Goal: Task Accomplishment & Management: Manage account settings

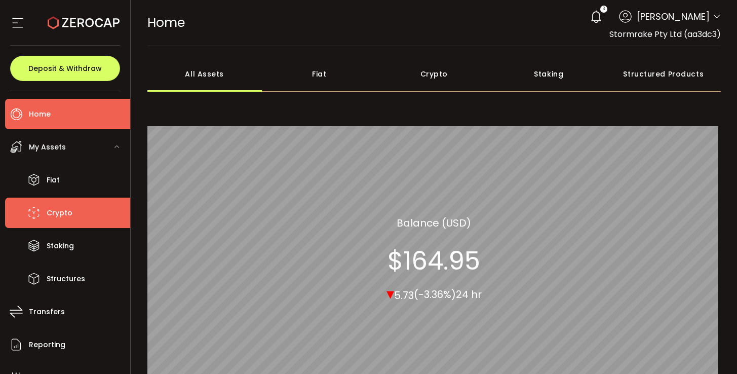
click at [49, 215] on span "Crypto" at bounding box center [60, 213] width 26 height 15
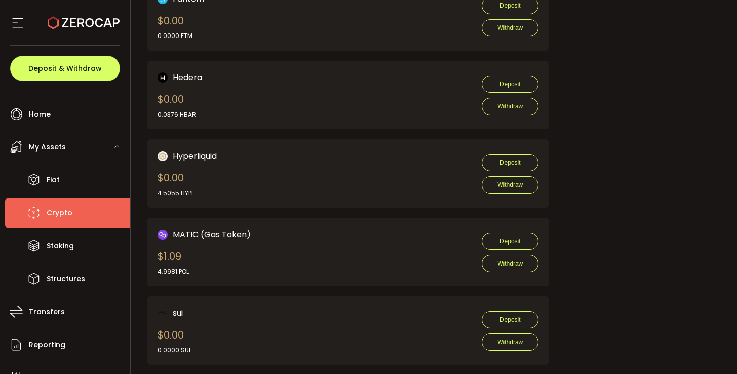
scroll to position [845, 0]
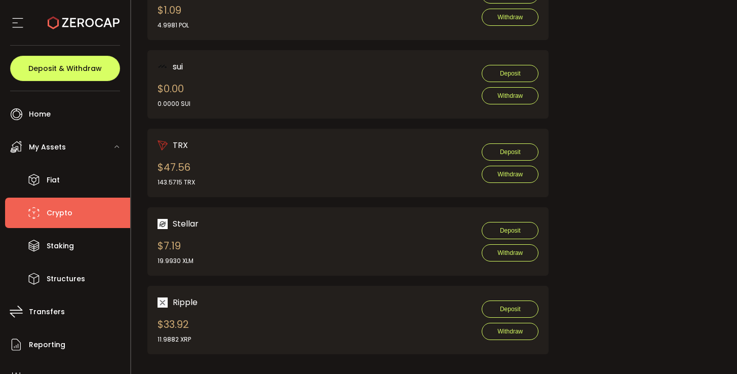
click at [60, 142] on span "My Assets" at bounding box center [47, 147] width 37 height 15
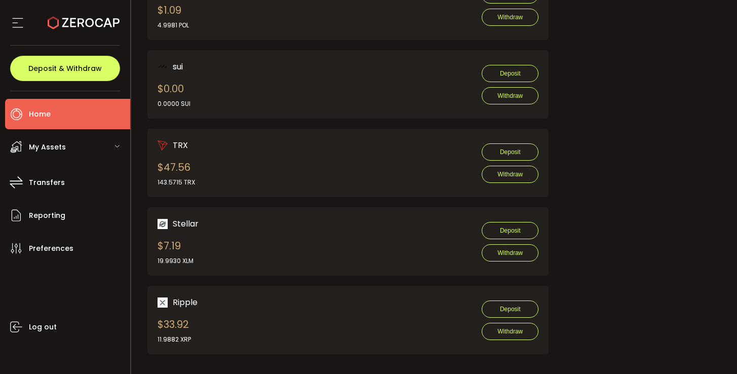
click at [37, 106] on li "Home" at bounding box center [67, 114] width 125 height 30
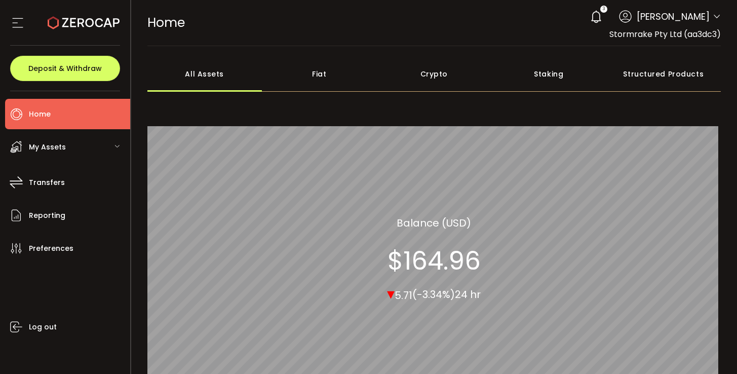
click at [46, 149] on span "My Assets" at bounding box center [47, 147] width 37 height 15
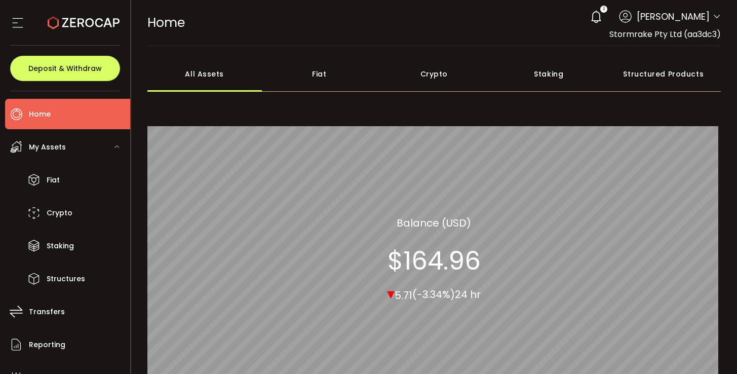
click at [57, 115] on li "Home" at bounding box center [67, 114] width 125 height 30
click at [19, 21] on icon at bounding box center [17, 22] width 15 height 15
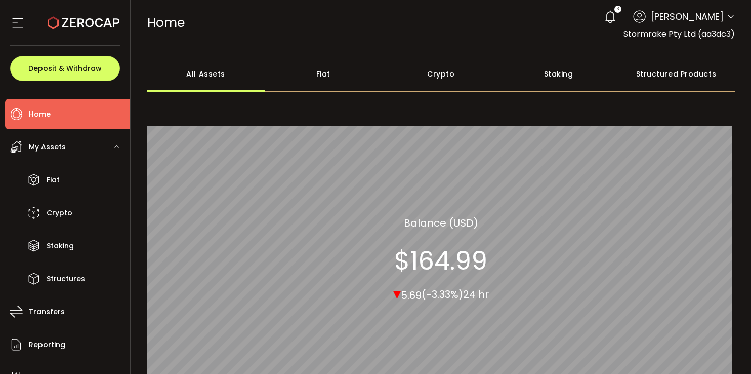
click at [333, 73] on div "Fiat" at bounding box center [323, 73] width 117 height 35
click at [432, 76] on div "Crypto" at bounding box center [440, 73] width 117 height 35
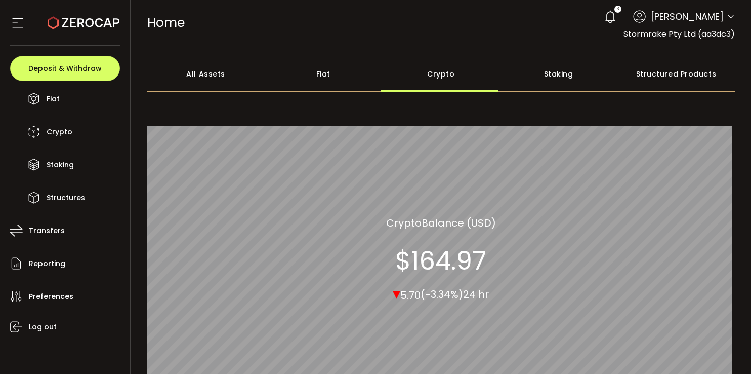
click at [17, 28] on icon at bounding box center [17, 22] width 15 height 15
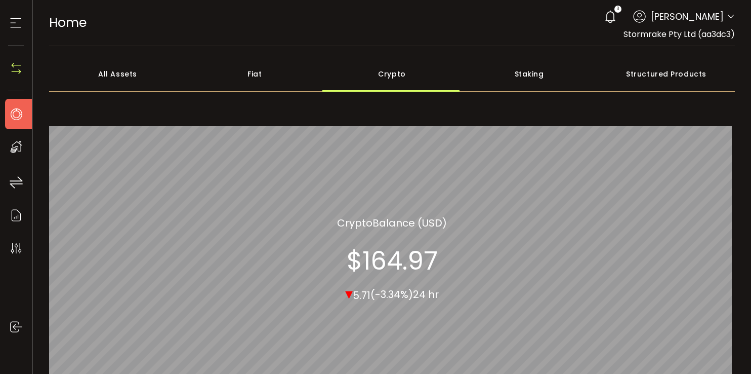
click at [14, 114] on icon at bounding box center [16, 113] width 15 height 15
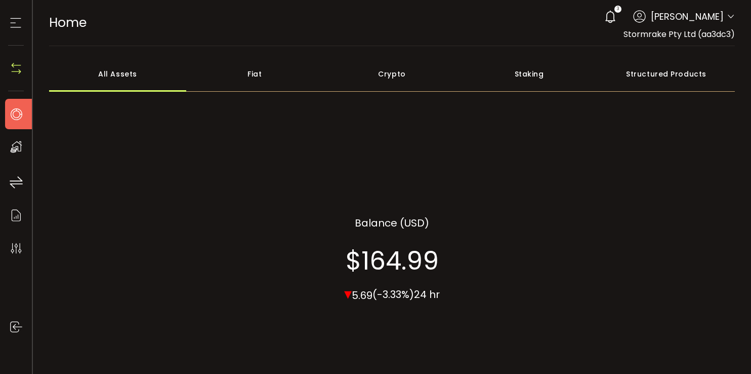
click at [16, 60] on div "Deposit & Withdraw" at bounding box center [16, 69] width 16 height 46
click at [16, 68] on img at bounding box center [16, 68] width 15 height 15
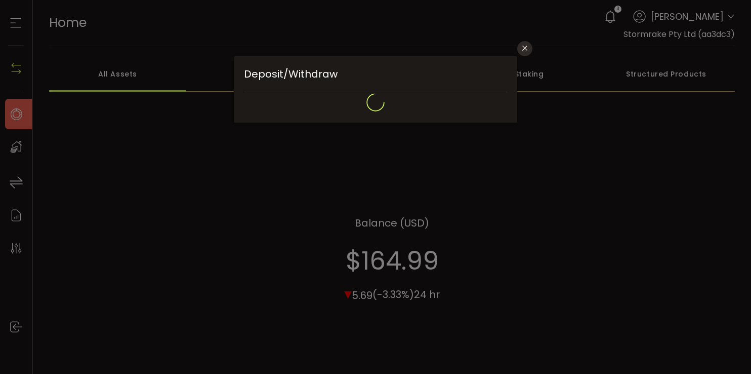
type input "**********"
type input "*******"
click at [16, 68] on div "**********" at bounding box center [375, 187] width 751 height 374
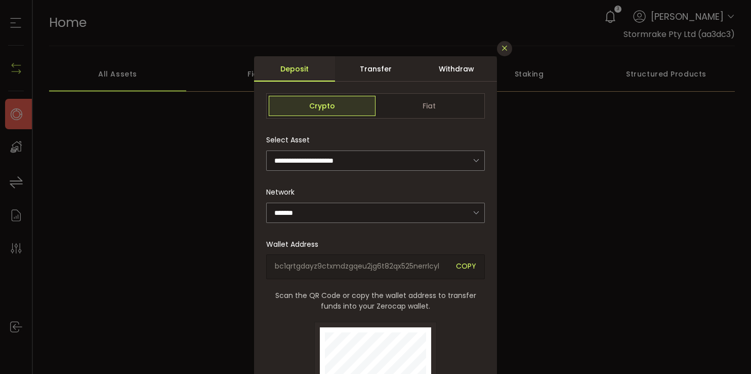
click at [498, 51] on button "Close" at bounding box center [504, 48] width 15 height 15
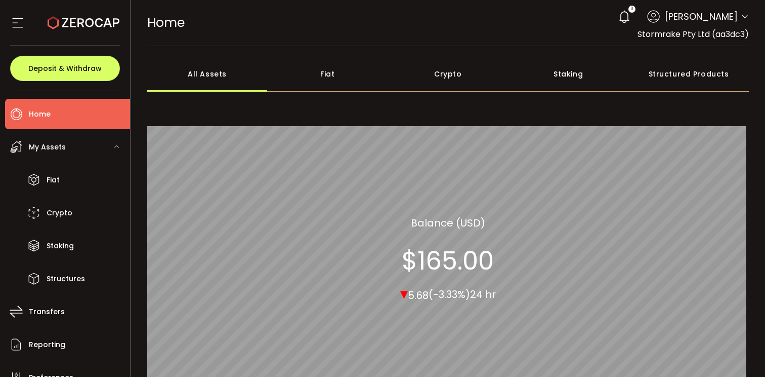
click at [742, 16] on icon at bounding box center [745, 17] width 8 height 8
click at [60, 145] on span "My Assets" at bounding box center [47, 147] width 37 height 15
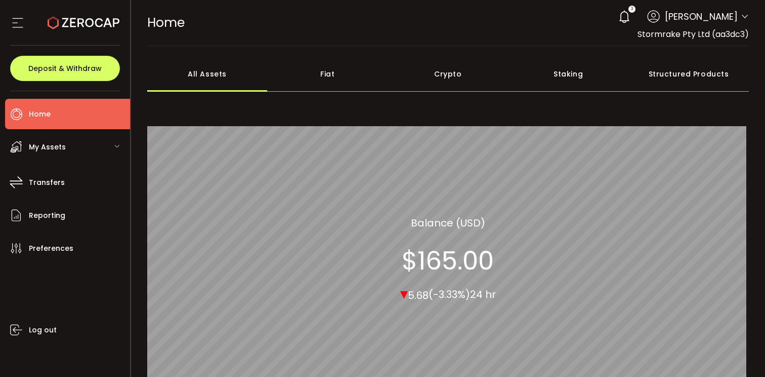
click at [60, 145] on span "My Assets" at bounding box center [47, 147] width 37 height 15
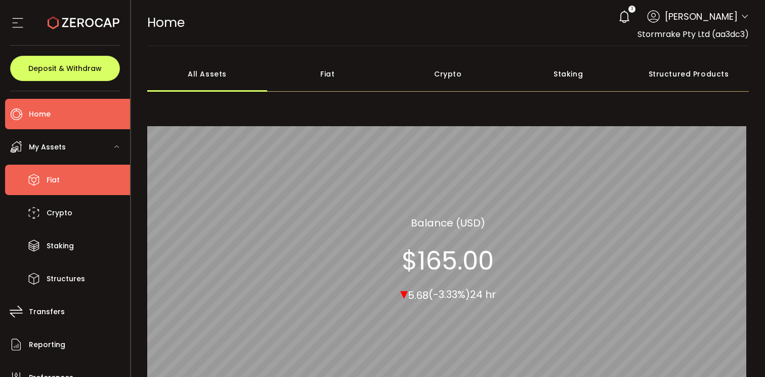
click at [51, 180] on span "Fiat" at bounding box center [53, 180] width 13 height 15
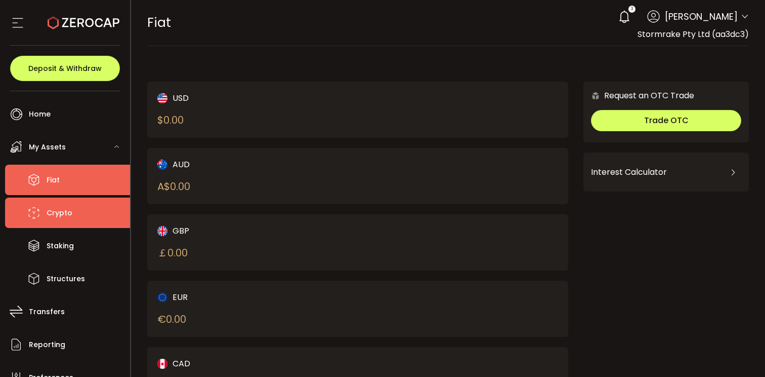
click at [71, 213] on li "Crypto" at bounding box center [67, 212] width 125 height 30
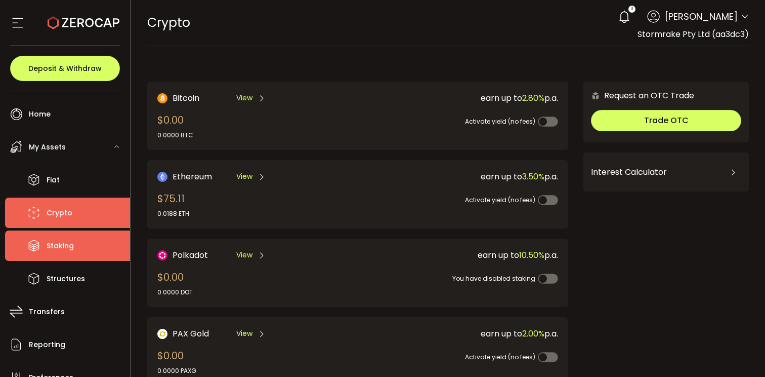
click at [68, 241] on span "Staking" at bounding box center [60, 245] width 27 height 15
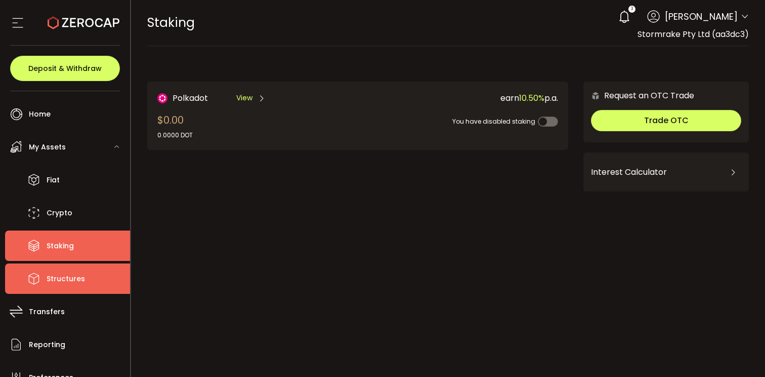
click at [65, 279] on span "Structures" at bounding box center [66, 278] width 38 height 15
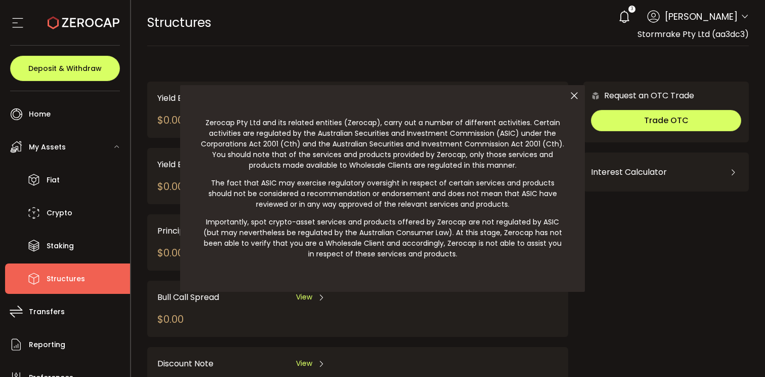
click at [63, 114] on div at bounding box center [382, 188] width 765 height 377
click at [35, 115] on div at bounding box center [382, 188] width 765 height 377
click at [56, 310] on div at bounding box center [382, 188] width 765 height 377
click at [43, 310] on div at bounding box center [382, 188] width 765 height 377
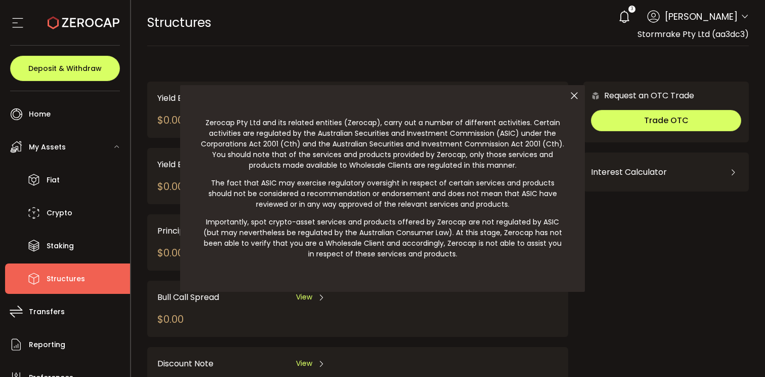
click at [734, 17] on div at bounding box center [382, 188] width 765 height 377
click at [739, 17] on div at bounding box center [382, 188] width 765 height 377
click at [742, 18] on div at bounding box center [382, 188] width 765 height 377
click at [543, 47] on div at bounding box center [382, 188] width 765 height 377
click at [673, 207] on div at bounding box center [382, 188] width 765 height 377
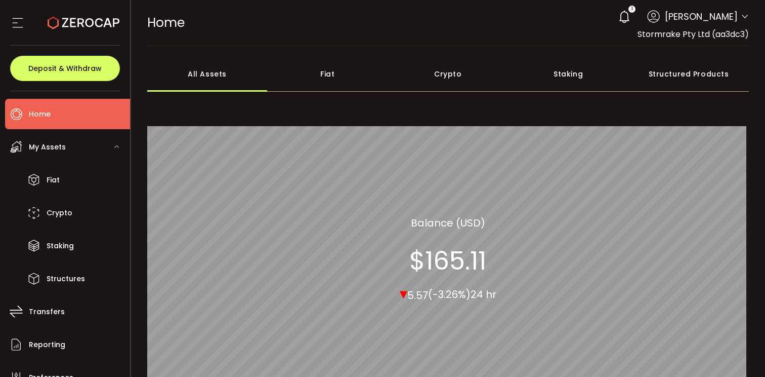
click at [744, 15] on icon at bounding box center [745, 17] width 8 height 8
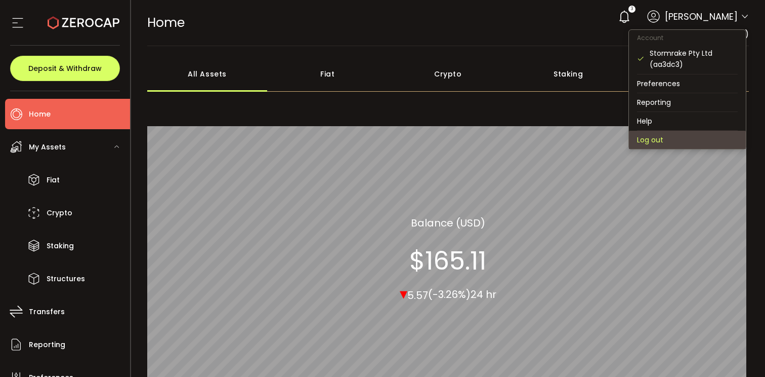
click at [653, 138] on li "Log out" at bounding box center [687, 140] width 117 height 18
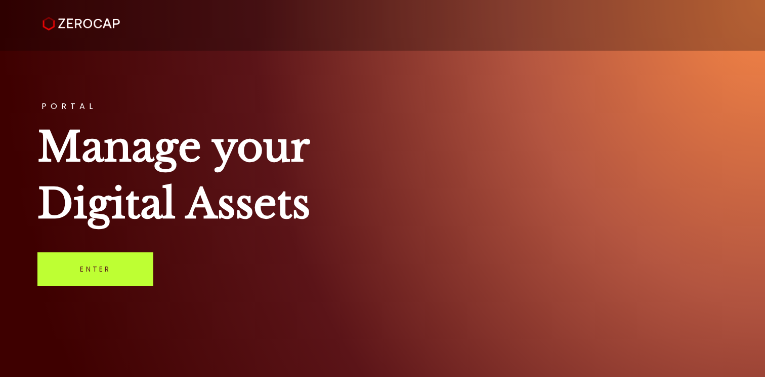
click at [131, 272] on link "Enter" at bounding box center [95, 268] width 116 height 33
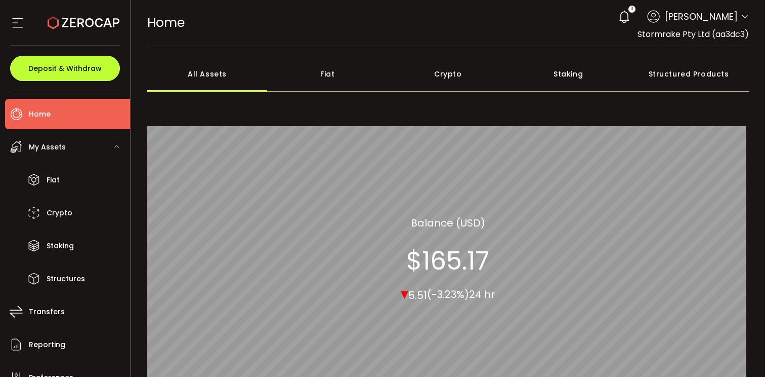
click at [70, 62] on button "Deposit & Withdraw" at bounding box center [65, 68] width 110 height 25
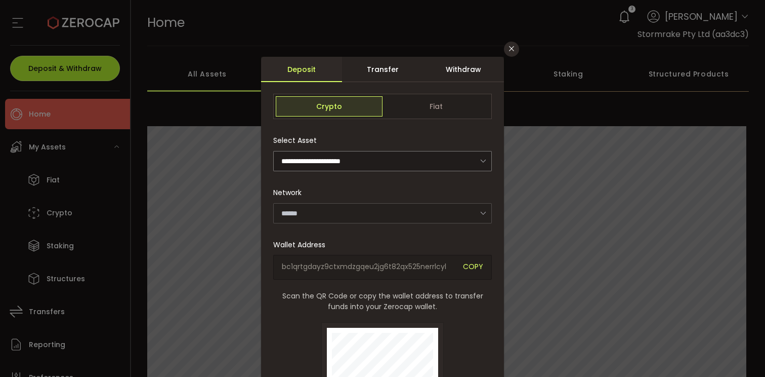
type input "*******"
click at [508, 50] on icon "Close" at bounding box center [512, 49] width 8 height 8
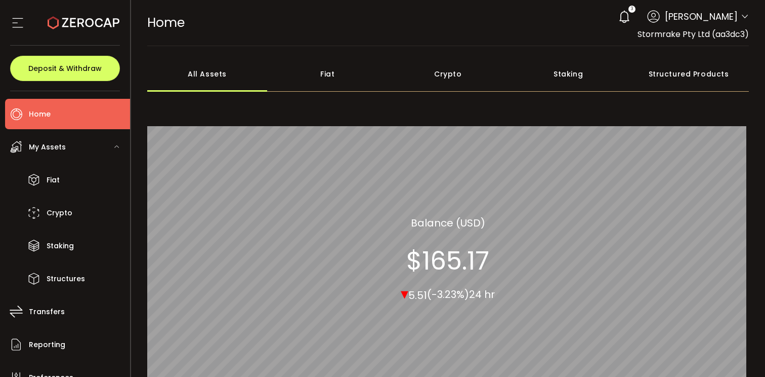
click at [17, 20] on icon at bounding box center [17, 22] width 15 height 15
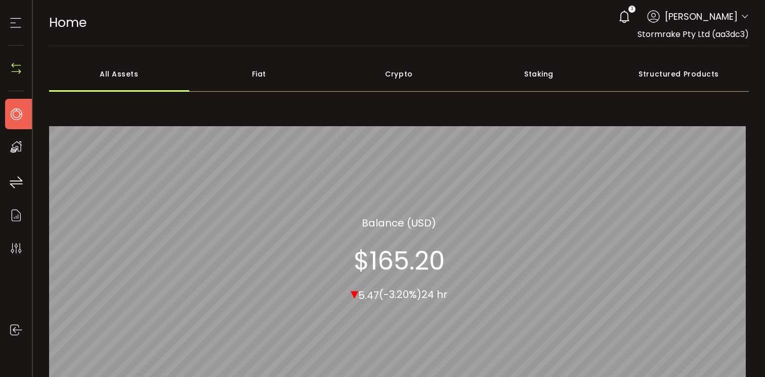
click at [17, 20] on icon at bounding box center [15, 22] width 15 height 15
